Goal: Information Seeking & Learning: Learn about a topic

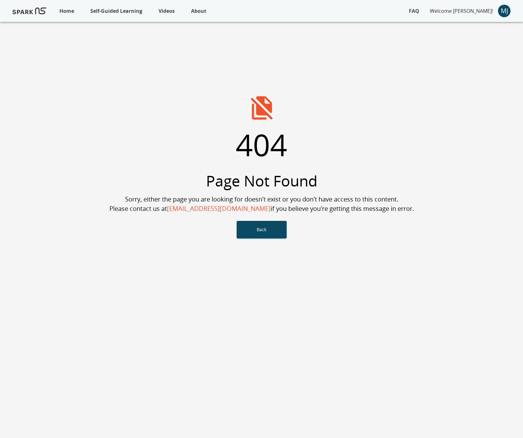
click at [102, 13] on p "Self-Guided Learning" at bounding box center [116, 11] width 52 height 8
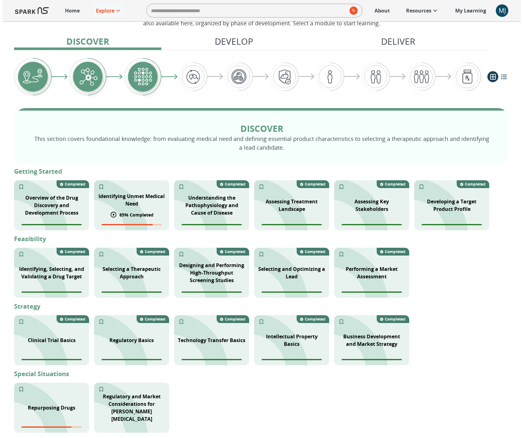
scroll to position [23, 0]
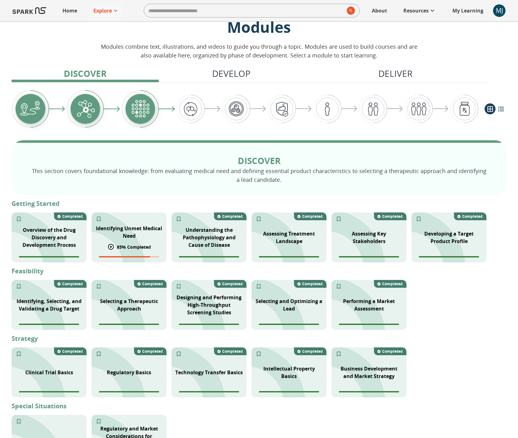
click at [133, 244] on p "85 % Completed" at bounding box center [134, 247] width 34 height 7
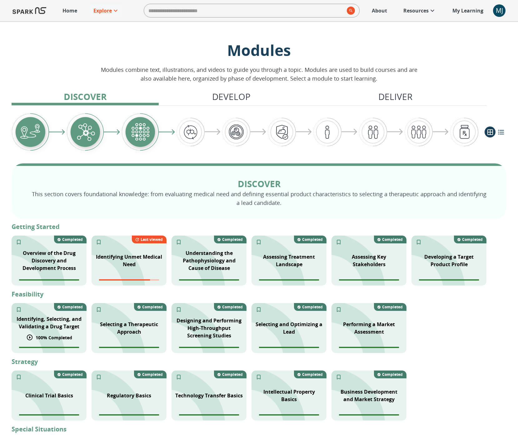
click at [67, 324] on p "Identifying, Selecting, and Validating a Drug Target" at bounding box center [49, 322] width 68 height 15
